Goal: Task Accomplishment & Management: Use online tool/utility

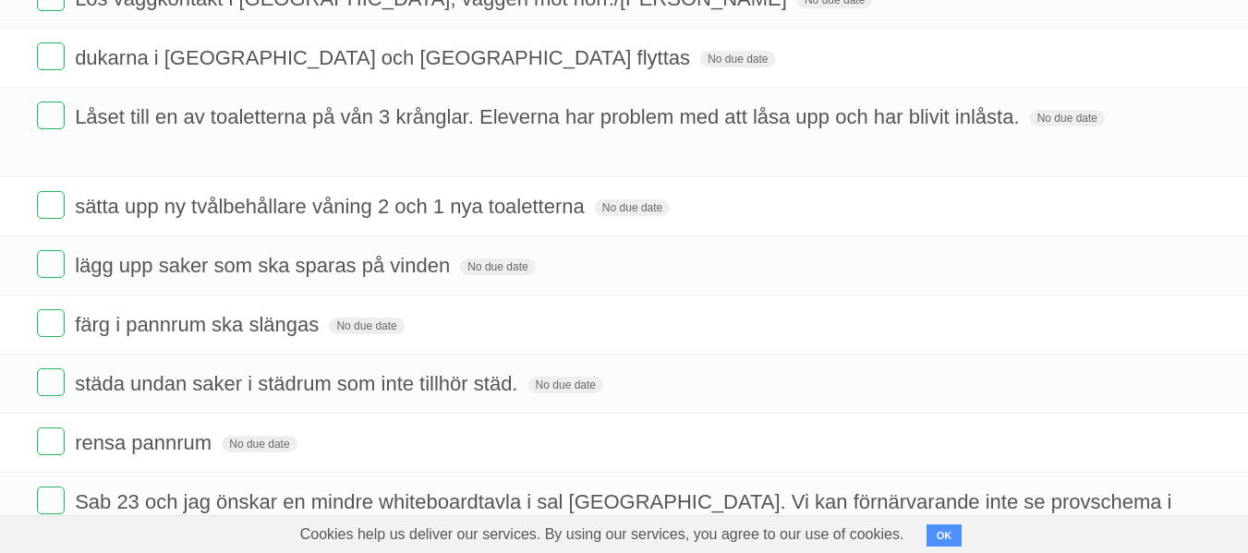
scroll to position [367, 0]
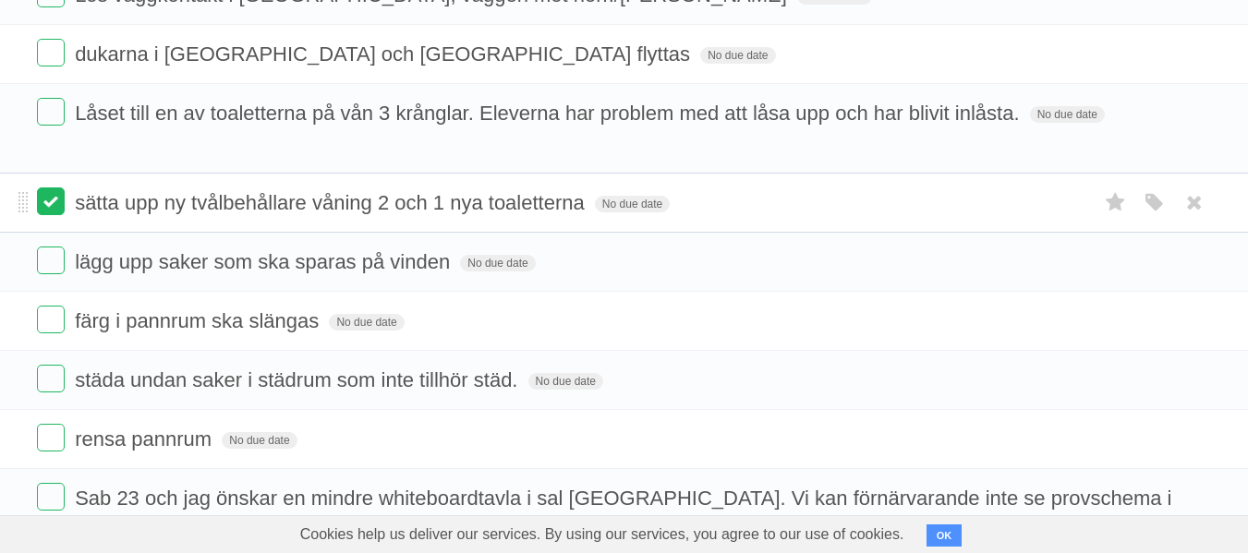
click at [56, 196] on label at bounding box center [51, 201] width 28 height 28
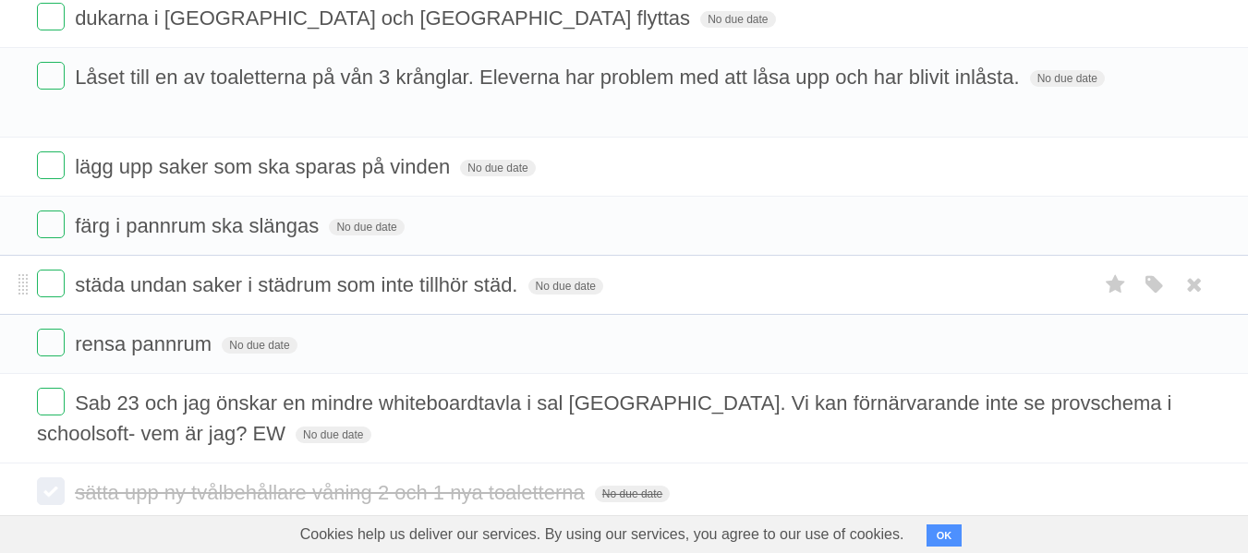
scroll to position [383, 0]
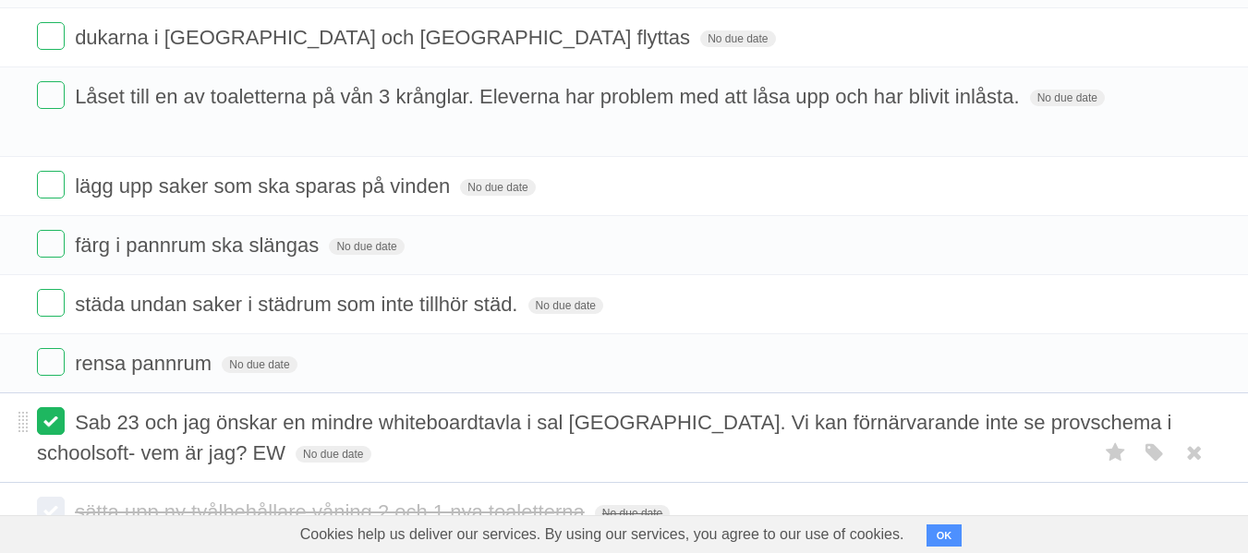
click at [43, 427] on label at bounding box center [51, 421] width 28 height 28
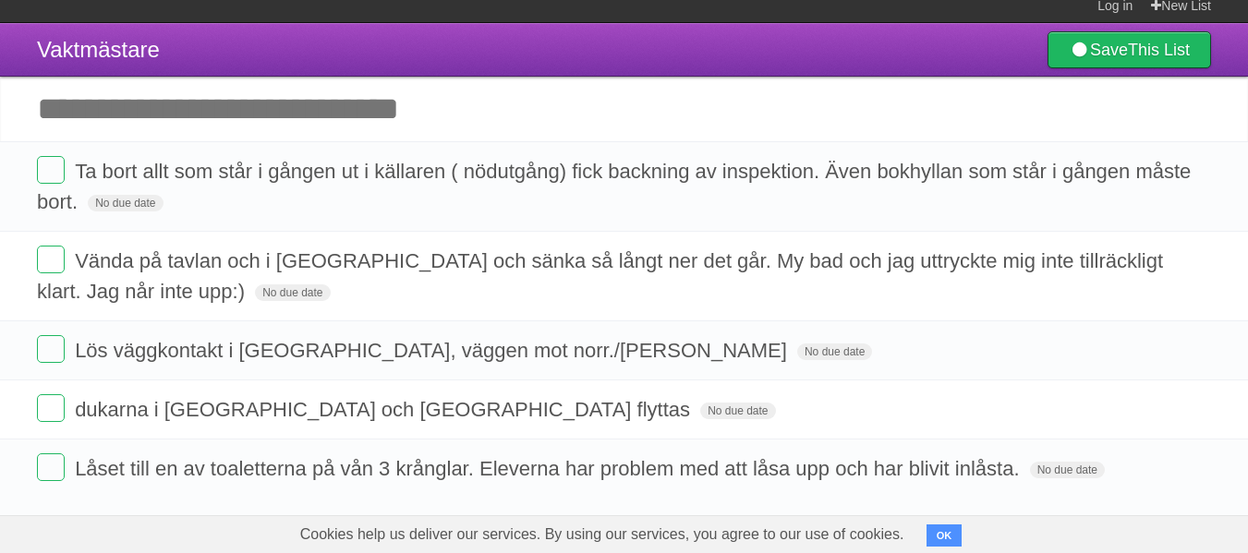
scroll to position [0, 0]
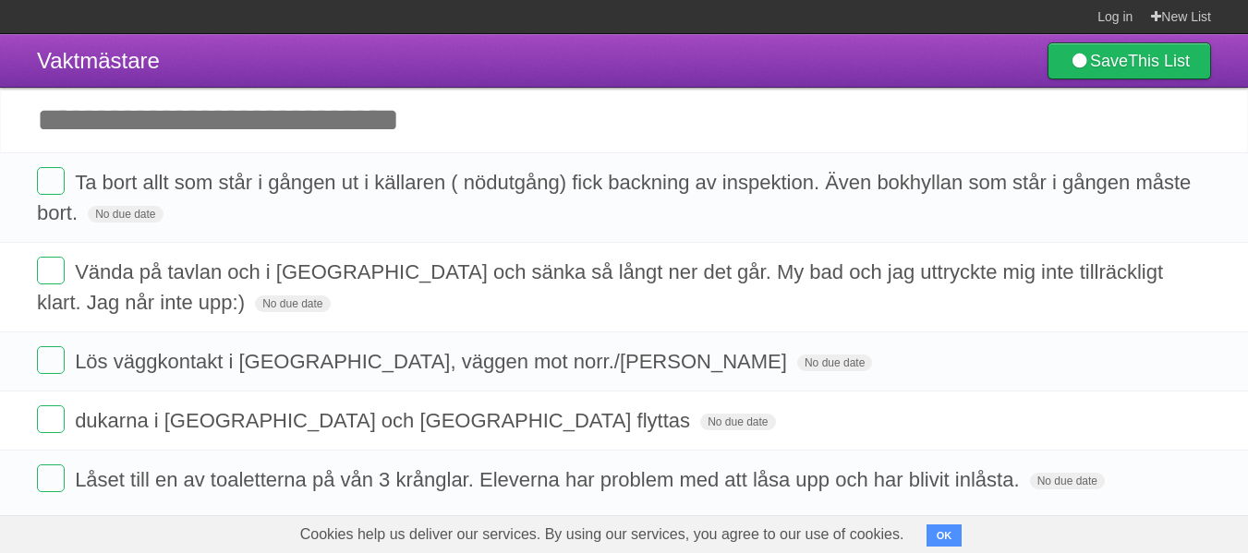
click at [222, 128] on input "Add another task" at bounding box center [624, 120] width 1248 height 65
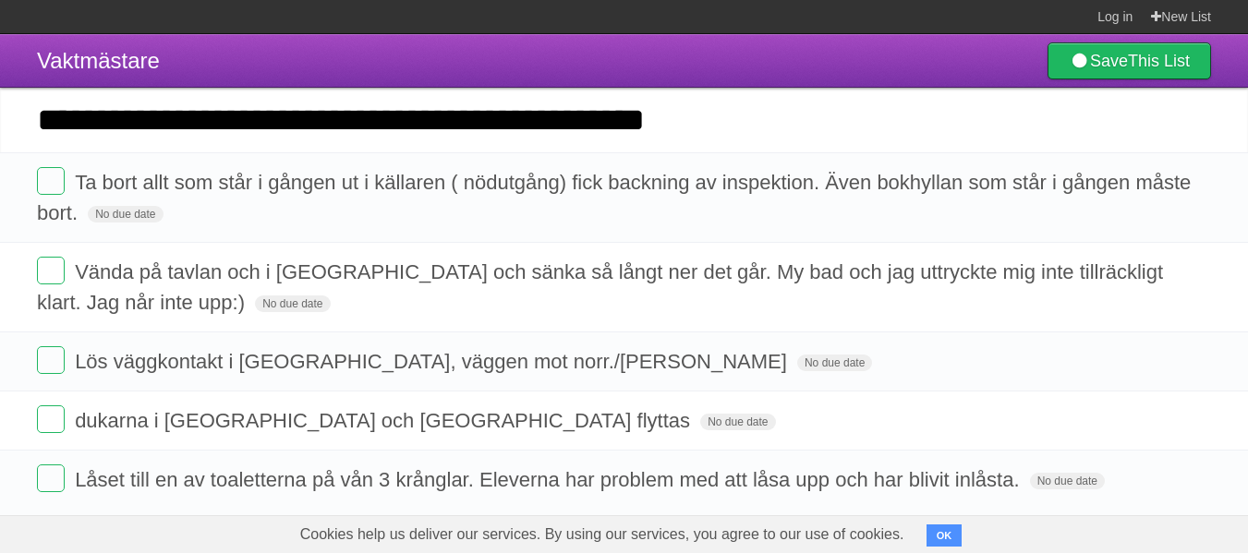
click at [222, 128] on input "**********" at bounding box center [624, 120] width 1248 height 65
type input "**********"
click input "*********" at bounding box center [0, 0] width 0 height 0
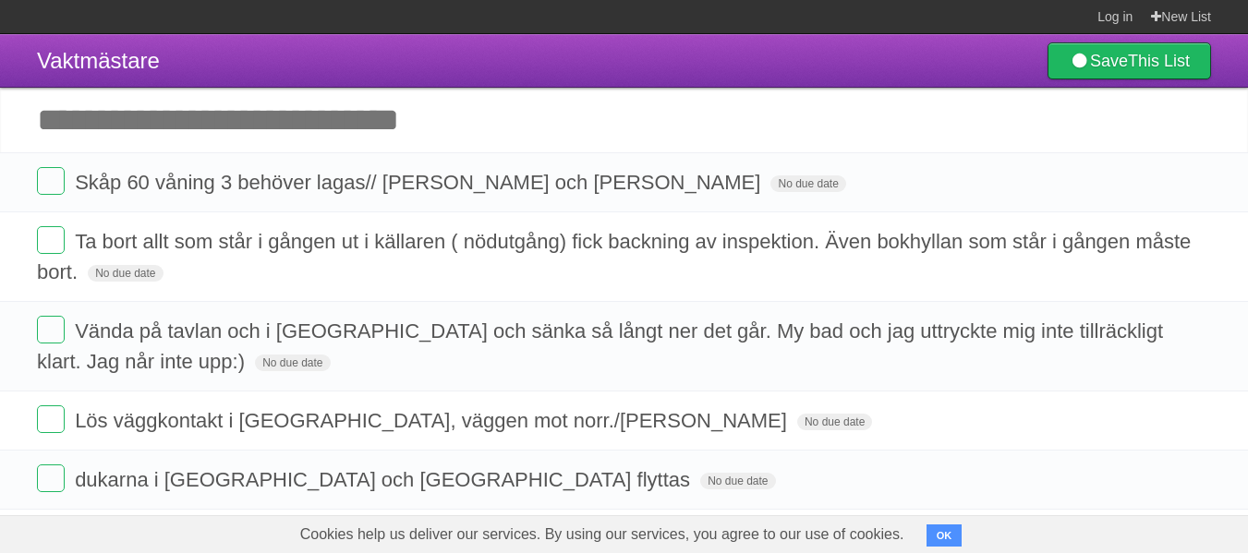
drag, startPoint x: 997, startPoint y: 129, endPoint x: 611, endPoint y: 68, distance: 390.9
click at [611, 68] on header "Vaktmästare Save This List" at bounding box center [624, 61] width 1248 height 54
drag, startPoint x: 611, startPoint y: 68, endPoint x: 1142, endPoint y: 61, distance: 531.1
click at [1142, 61] on b "This List" at bounding box center [1159, 61] width 62 height 18
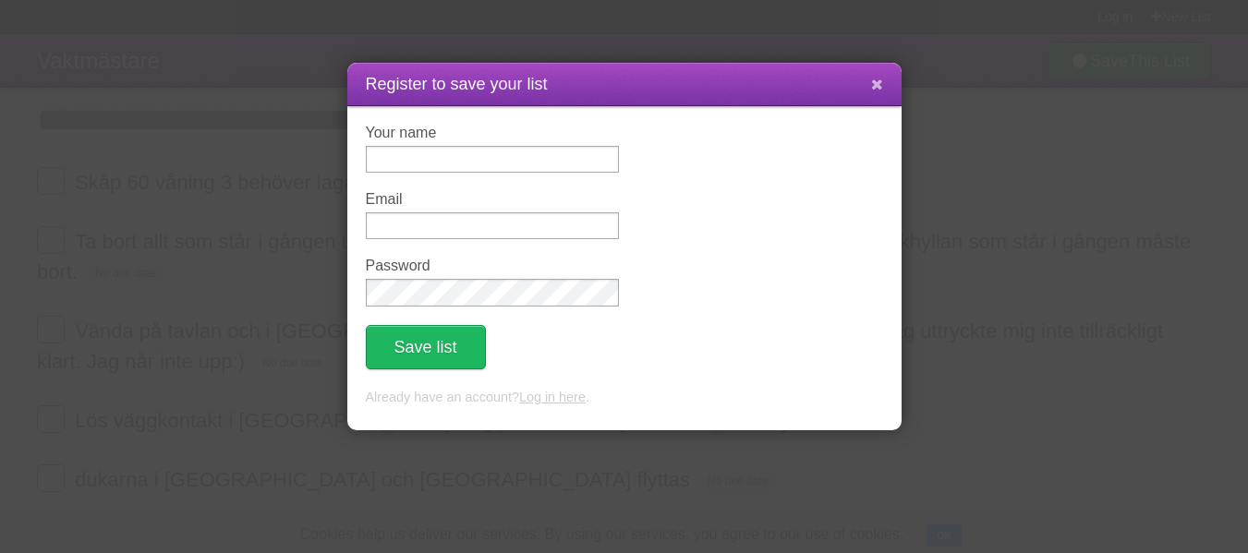
click at [877, 91] on icon at bounding box center [877, 85] width 12 height 16
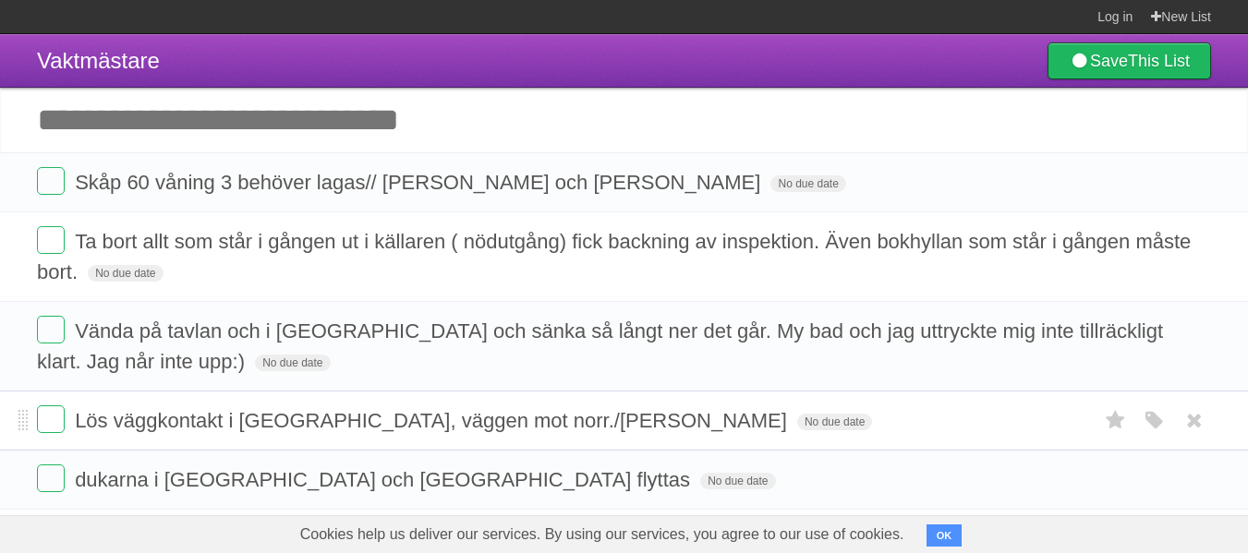
drag, startPoint x: 38, startPoint y: 120, endPoint x: 652, endPoint y: 441, distance: 692.8
drag, startPoint x: 444, startPoint y: 369, endPoint x: 4, endPoint y: -94, distance: 638.9
